Goal: Navigation & Orientation: Find specific page/section

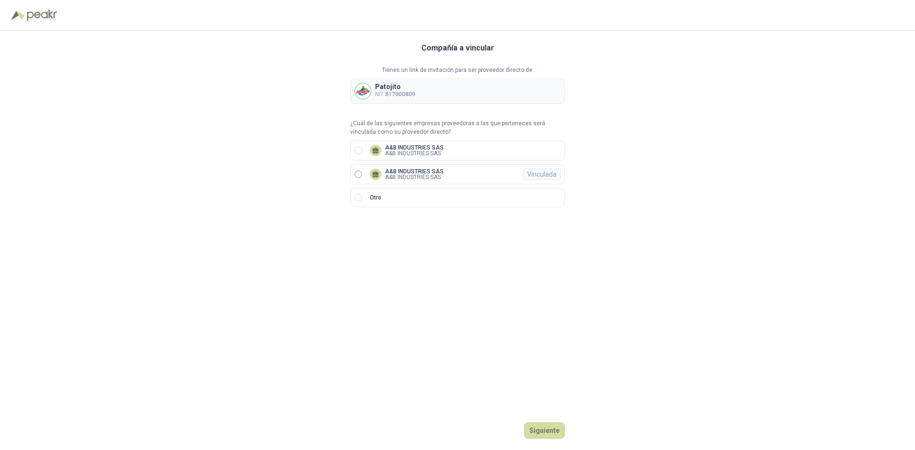
click at [431, 176] on p "A&B INDUSTRIES SAS" at bounding box center [414, 177] width 59 height 6
click at [553, 428] on button "Ingresar" at bounding box center [546, 431] width 38 height 16
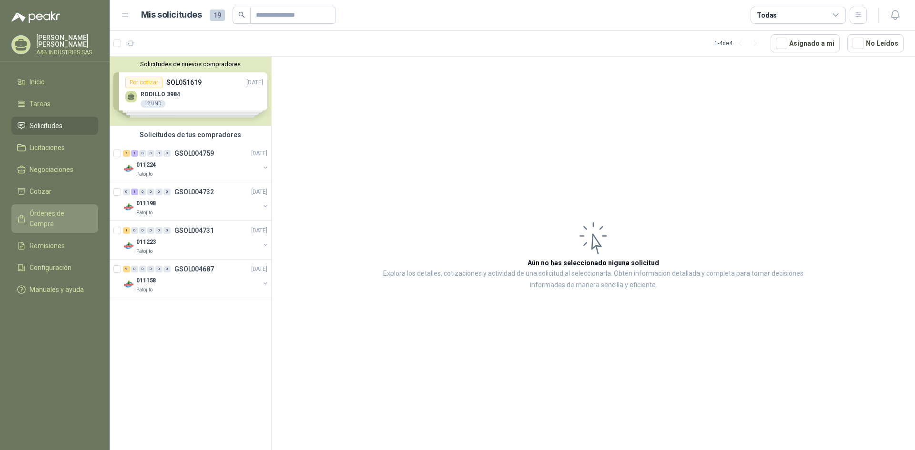
click at [71, 216] on span "Órdenes de Compra" at bounding box center [60, 218] width 60 height 21
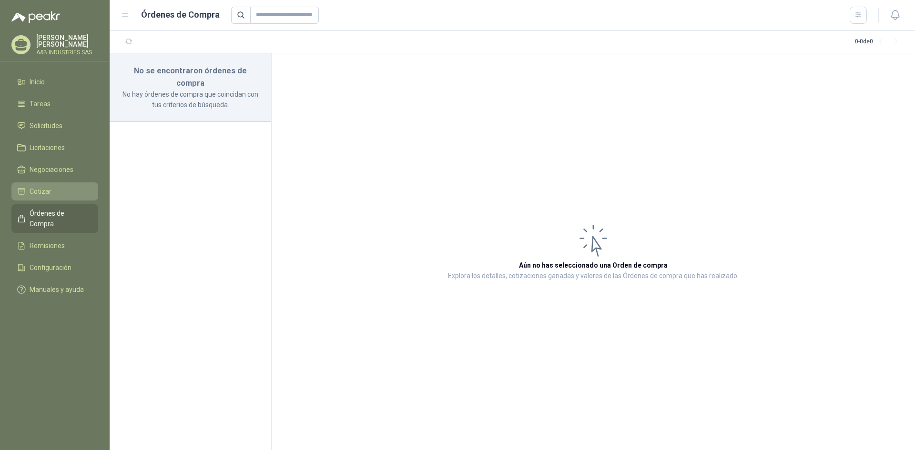
click at [51, 187] on li "Cotizar" at bounding box center [54, 191] width 75 height 10
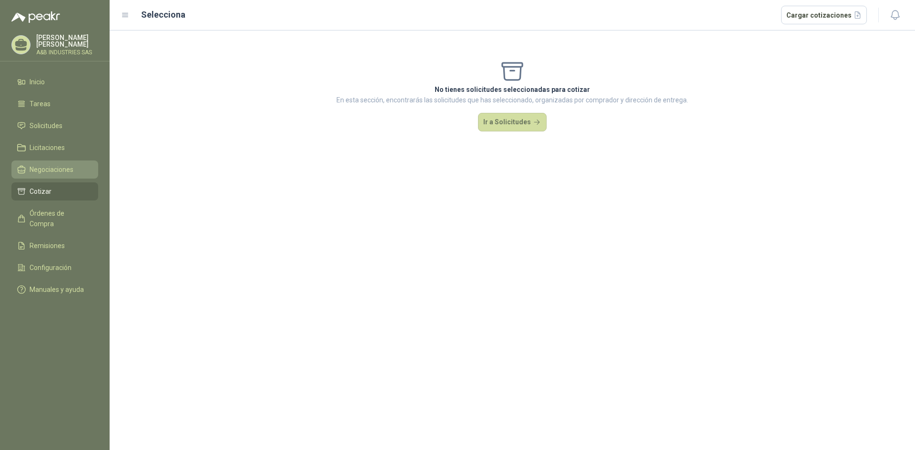
click at [56, 171] on span "Negociaciones" at bounding box center [52, 169] width 44 height 10
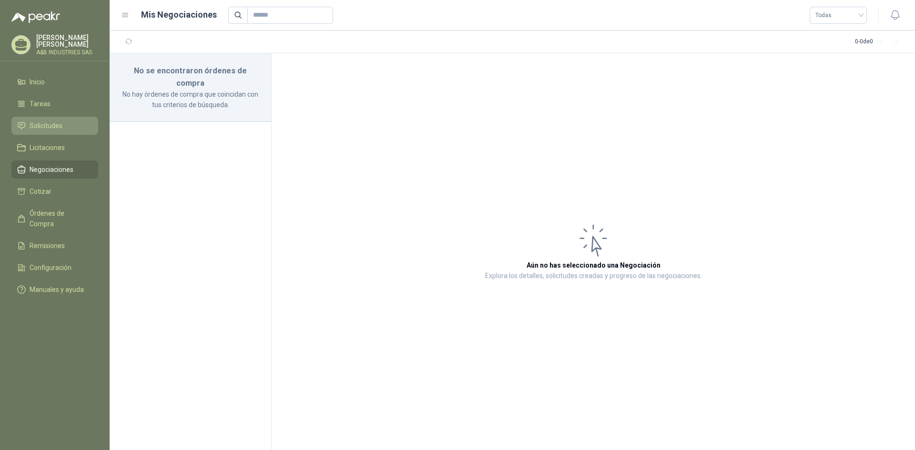
click at [37, 129] on span "Solicitudes" at bounding box center [46, 126] width 33 height 10
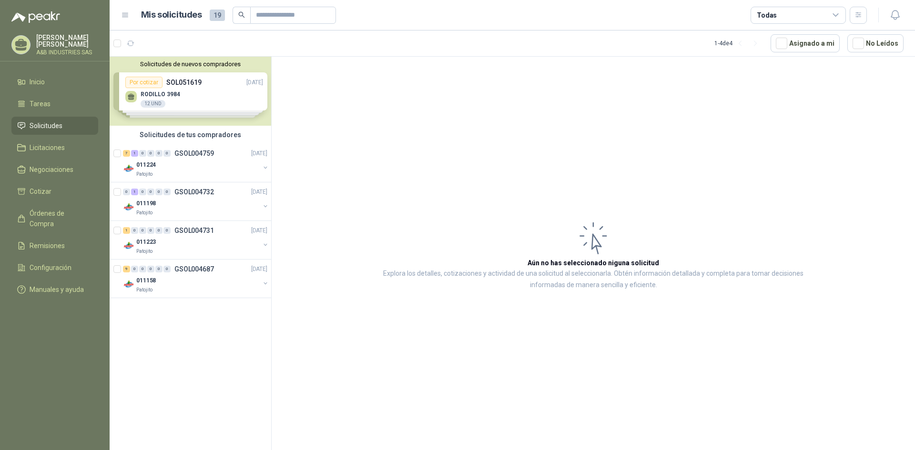
click at [203, 93] on div "Solicitudes de nuevos compradores Por cotizar SOL051619 [DATE] RODILLO 3984 12 …" at bounding box center [191, 91] width 162 height 69
click at [203, 93] on div "RODILLO 3984 12 UND" at bounding box center [194, 98] width 138 height 20
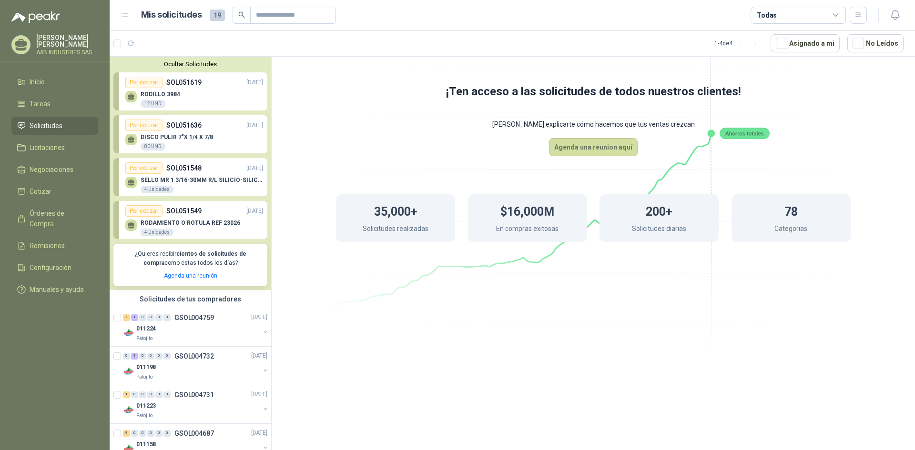
click at [221, 227] on div "RODAMIENTO O ROTULA REF 23026 4 Unidades" at bounding box center [191, 228] width 100 height 17
click at [160, 229] on div "4 Unidades" at bounding box center [157, 233] width 33 height 8
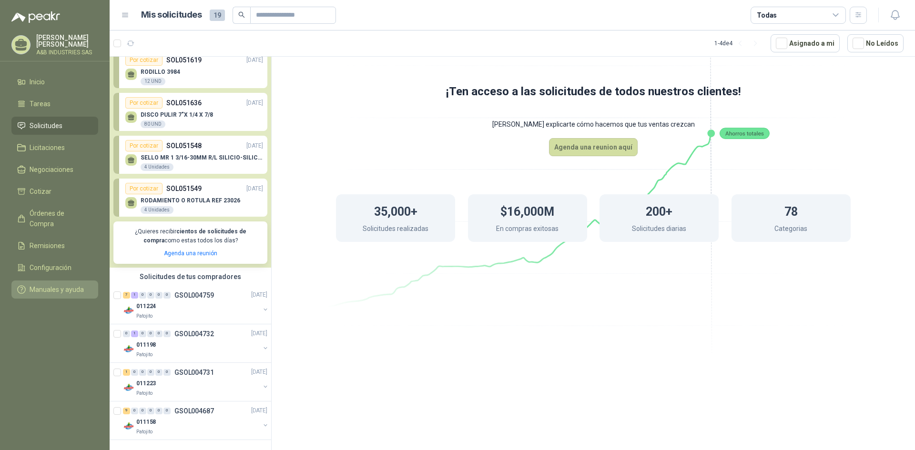
click at [63, 285] on span "Manuales y ayuda" at bounding box center [57, 290] width 54 height 10
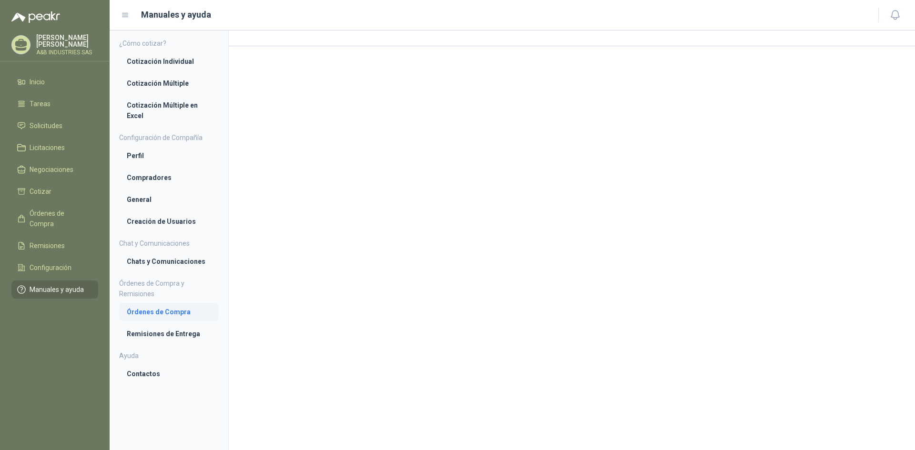
click at [149, 312] on li "Órdenes de Compra" at bounding box center [169, 312] width 84 height 10
click at [174, 63] on li "Cotización Individual" at bounding box center [169, 61] width 84 height 10
click at [174, 63] on li "Cotización Individual" at bounding box center [168, 62] width 83 height 10
click at [160, 105] on li "Cotización Múltiple en Excel" at bounding box center [169, 111] width 84 height 21
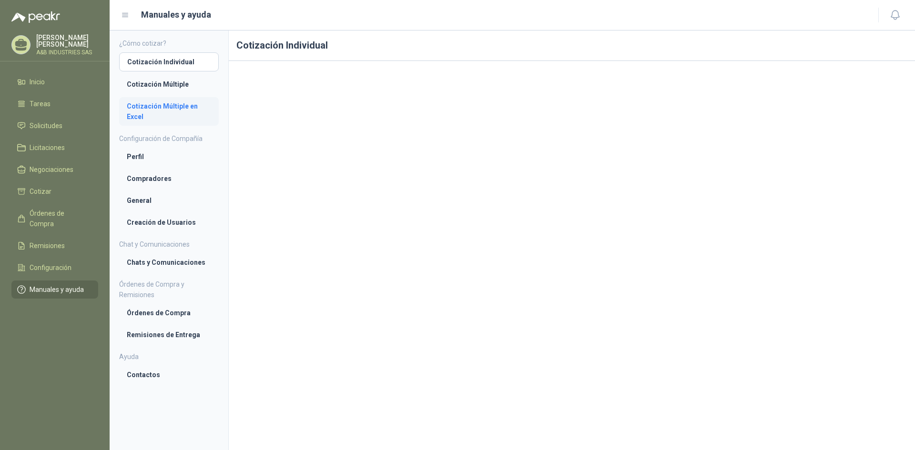
click at [160, 105] on li "Cotización Múltiple en Excel" at bounding box center [169, 111] width 84 height 21
click at [41, 82] on span "Inicio" at bounding box center [37, 82] width 15 height 10
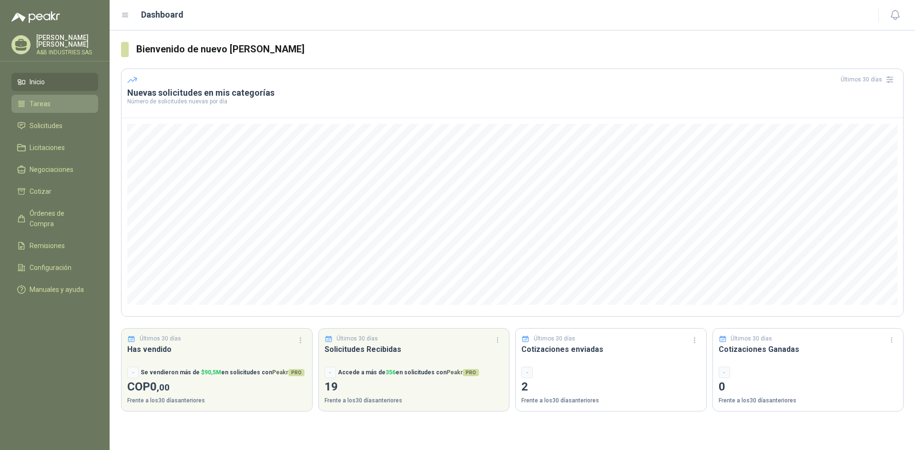
click at [47, 98] on link "Tareas" at bounding box center [54, 104] width 87 height 18
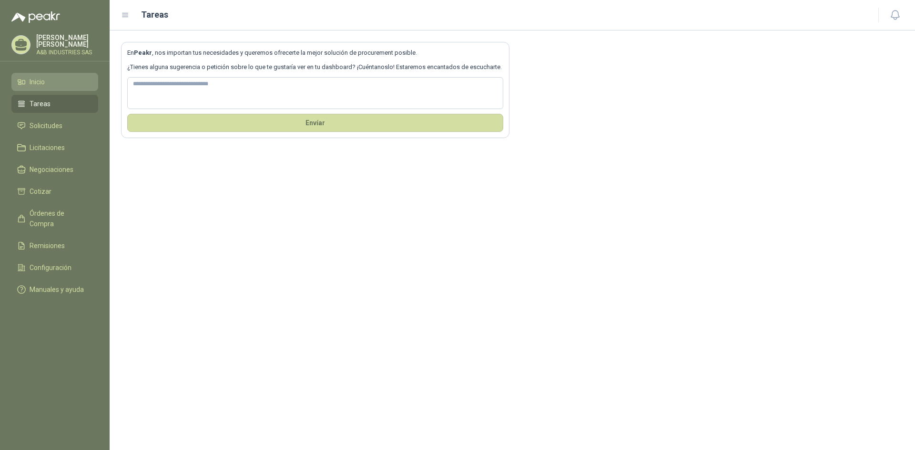
click at [51, 79] on li "Inicio" at bounding box center [54, 82] width 75 height 10
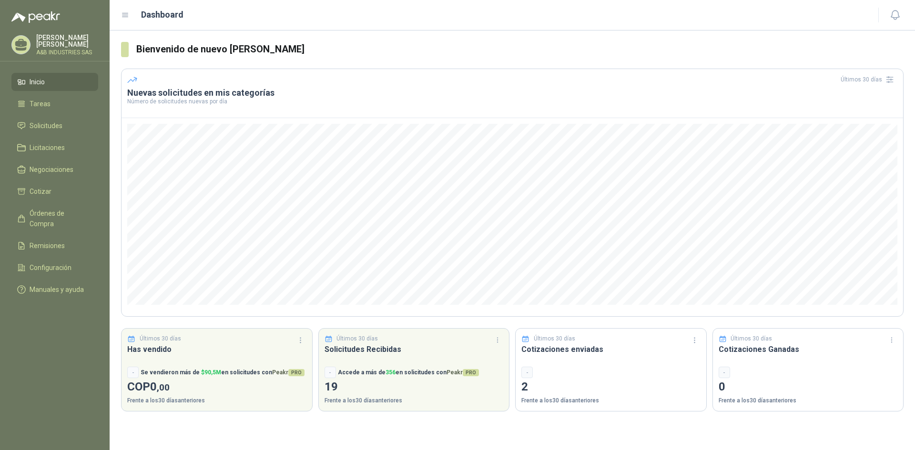
click at [529, 389] on p "2" at bounding box center [610, 387] width 179 height 18
click at [527, 374] on div "-" at bounding box center [526, 372] width 11 height 11
click at [538, 355] on h3 "Cotizaciones enviadas" at bounding box center [610, 350] width 179 height 12
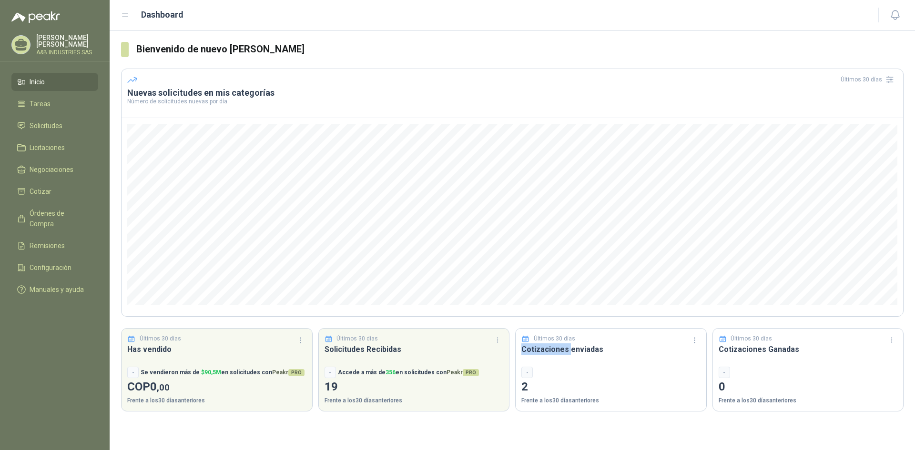
click at [538, 355] on h3 "Cotizaciones enviadas" at bounding box center [610, 350] width 179 height 12
click at [697, 337] on icon "button" at bounding box center [695, 341] width 8 height 8
click at [598, 376] on div "-" at bounding box center [610, 372] width 179 height 11
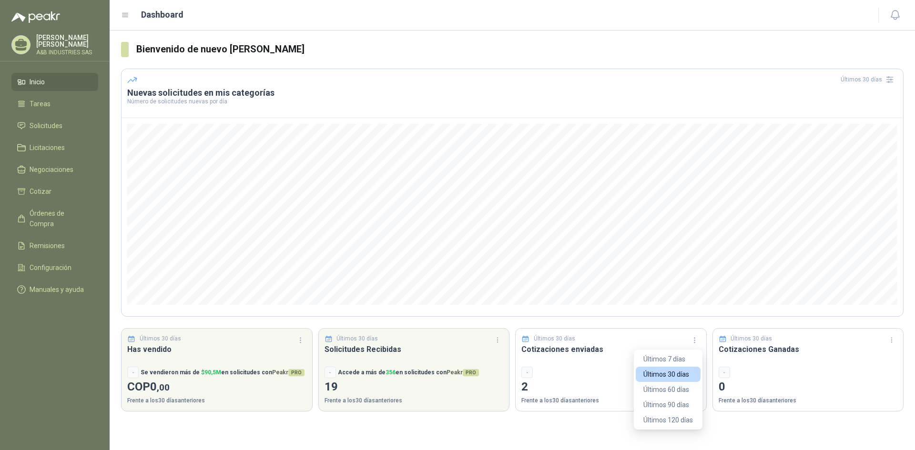
drag, startPoint x: 598, startPoint y: 376, endPoint x: 551, endPoint y: 384, distance: 48.0
click at [597, 376] on div "-" at bounding box center [610, 372] width 179 height 11
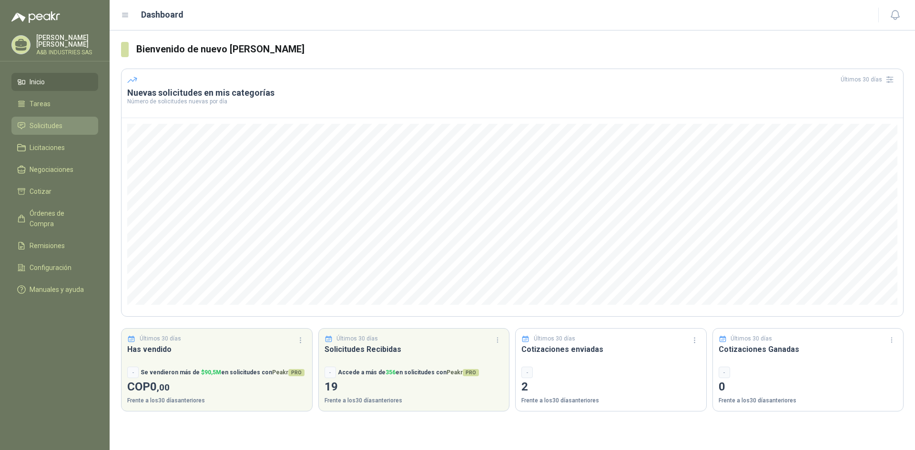
click at [37, 129] on span "Solicitudes" at bounding box center [46, 126] width 33 height 10
